Goal: Task Accomplishment & Management: Manage account settings

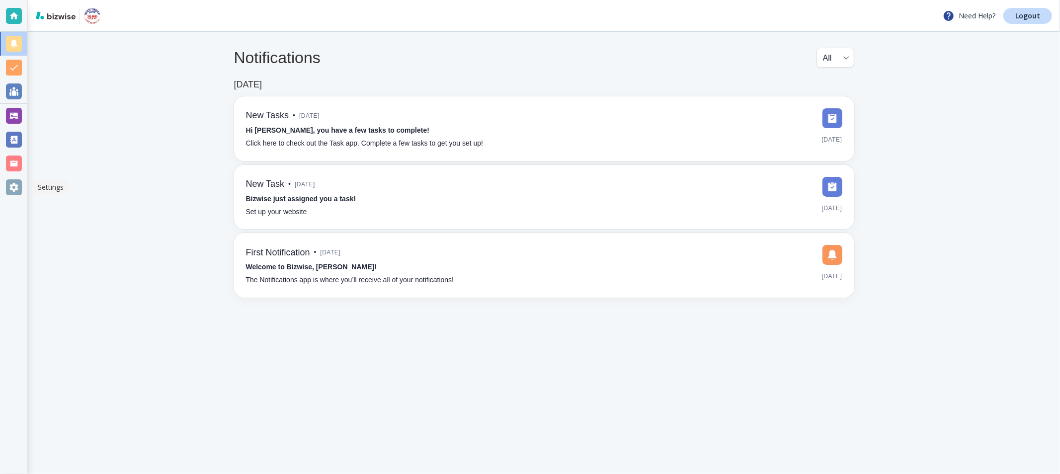
click at [20, 181] on div at bounding box center [14, 187] width 16 height 16
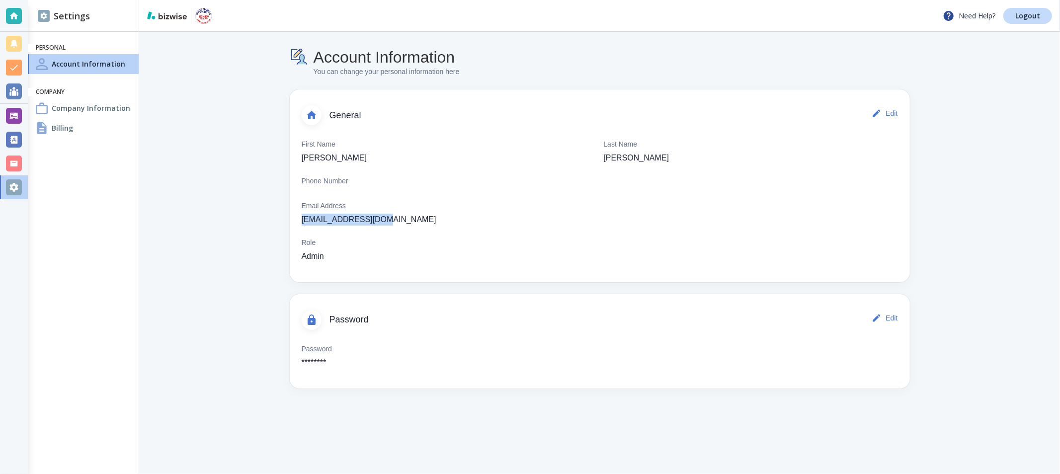
drag, startPoint x: 393, startPoint y: 217, endPoint x: 284, endPoint y: 219, distance: 109.3
click at [284, 219] on div "Account Information You can change your personal information here General Edit …" at bounding box center [599, 218] width 715 height 373
click at [69, 107] on h4 "Company Information" at bounding box center [91, 108] width 78 height 10
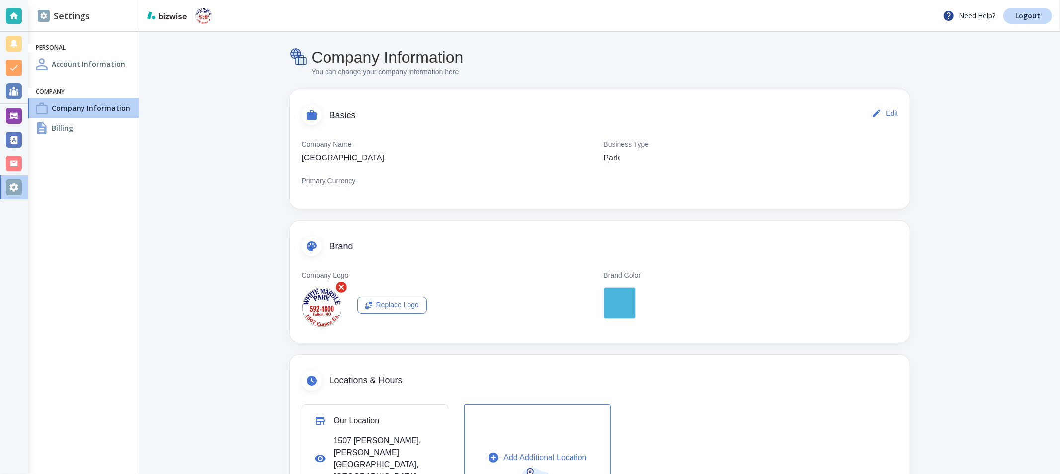
click at [72, 65] on h4 "Account Information" at bounding box center [89, 64] width 74 height 10
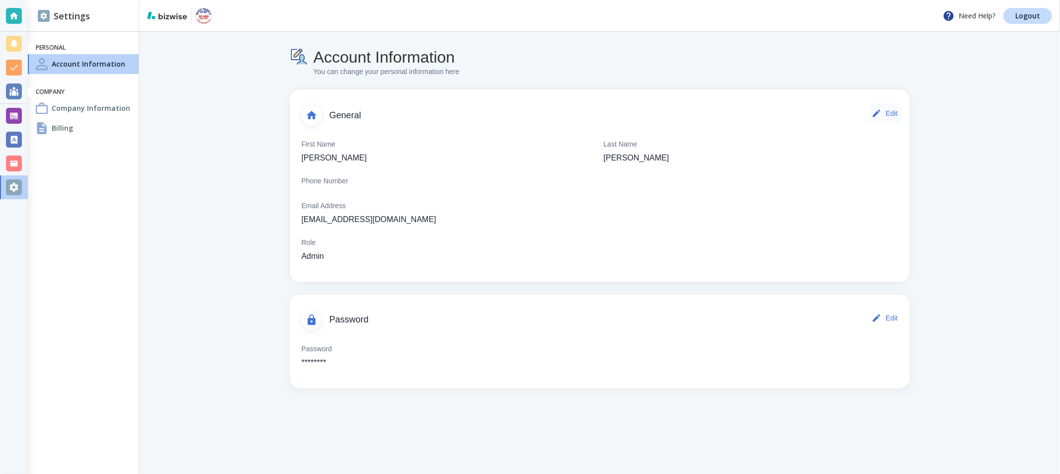
click at [887, 115] on button "Edit" at bounding box center [885, 113] width 32 height 20
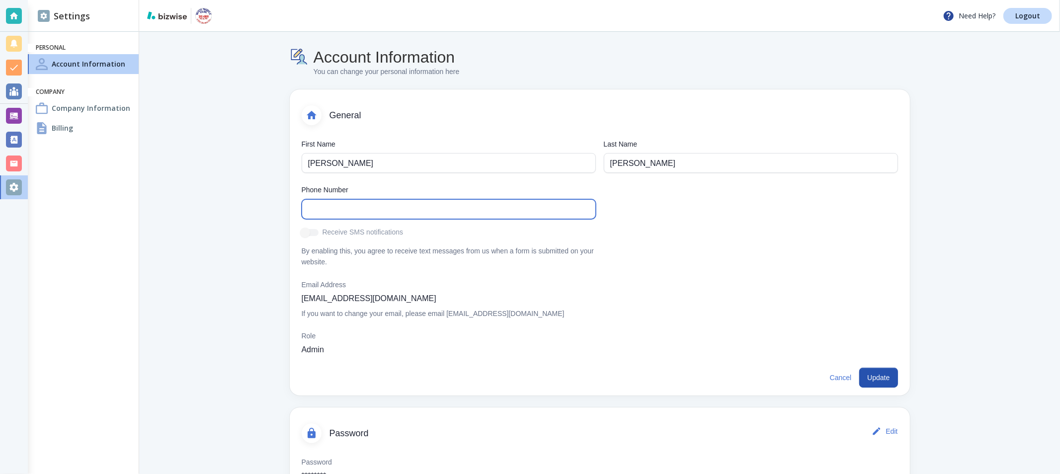
click at [340, 215] on input "text" at bounding box center [448, 209] width 281 height 19
paste input "(157) 331-0966"
click at [309, 210] on input "(157) 331-0966" at bounding box center [448, 209] width 281 height 19
click at [394, 203] on input "(573) 310-966" at bounding box center [448, 209] width 281 height 19
type input "[PHONE_NUMBER]"
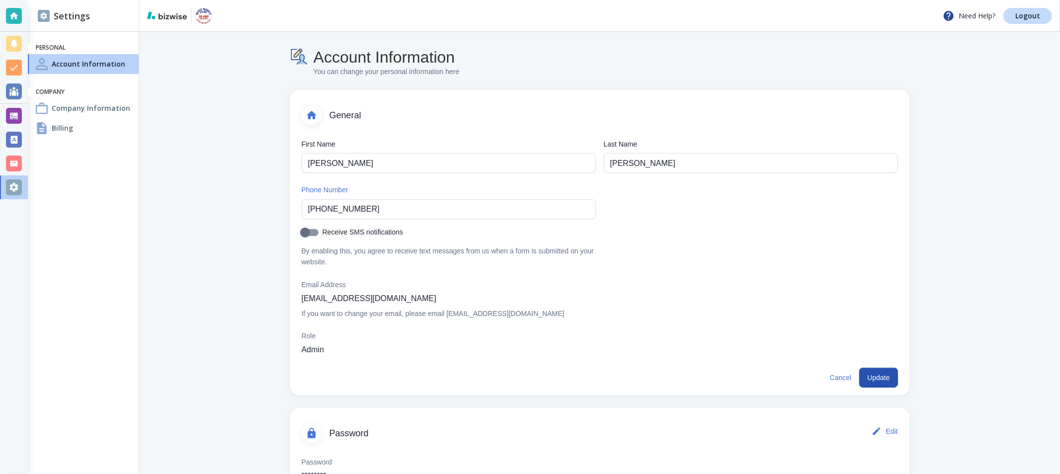
click at [309, 232] on input "Receive SMS notifications" at bounding box center [305, 234] width 57 height 19
checkbox input "true"
click at [877, 377] on button "Update" at bounding box center [878, 378] width 38 height 20
